Goal: Navigation & Orientation: Go to known website

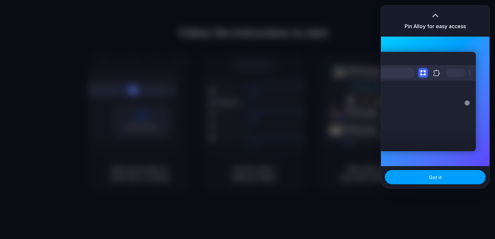
click at [420, 176] on button "Got it" at bounding box center [435, 177] width 101 height 14
